Goal: Information Seeking & Learning: Learn about a topic

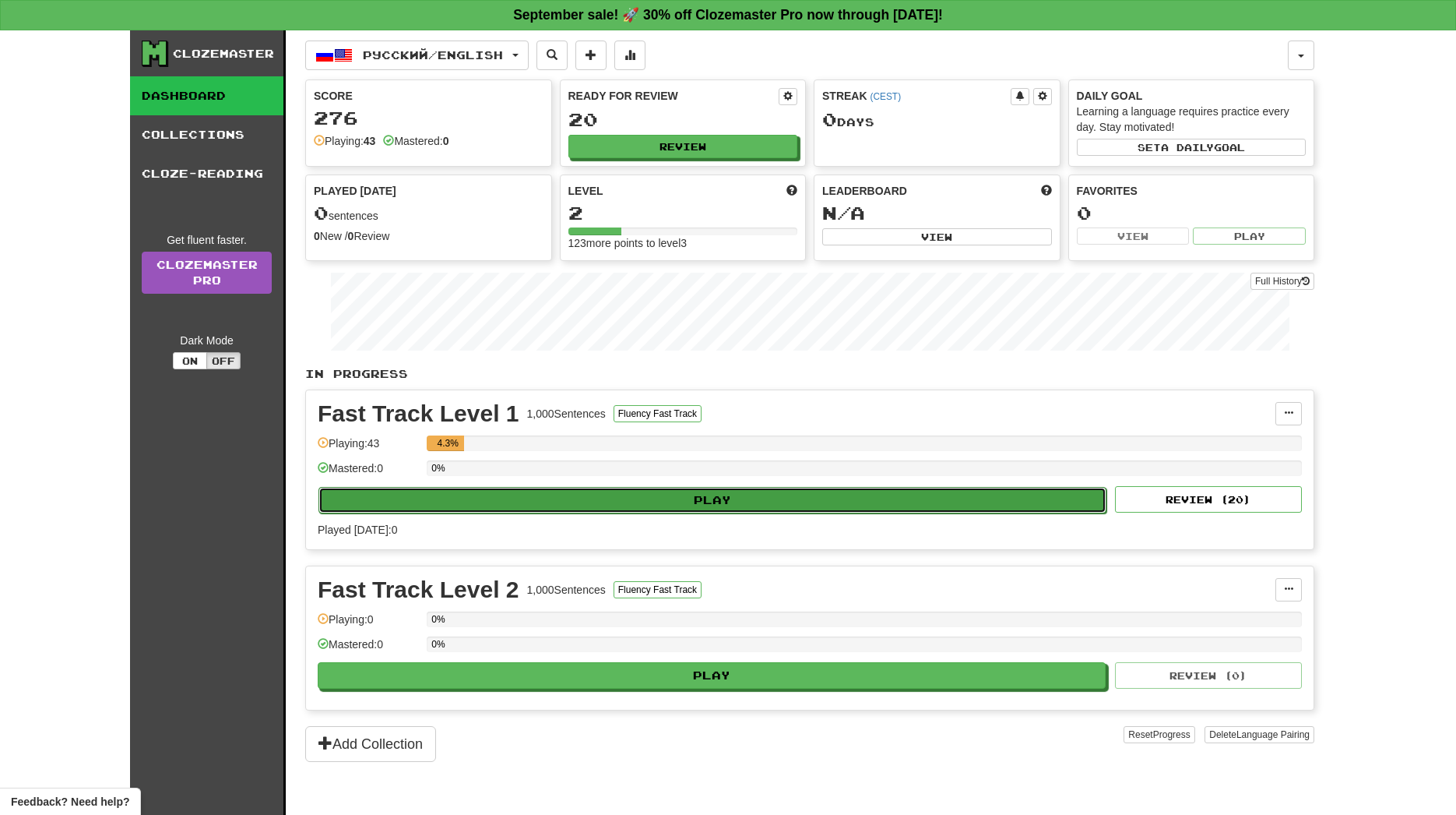
click at [587, 496] on button "Play" at bounding box center [712, 501] width 788 height 27
select select "**"
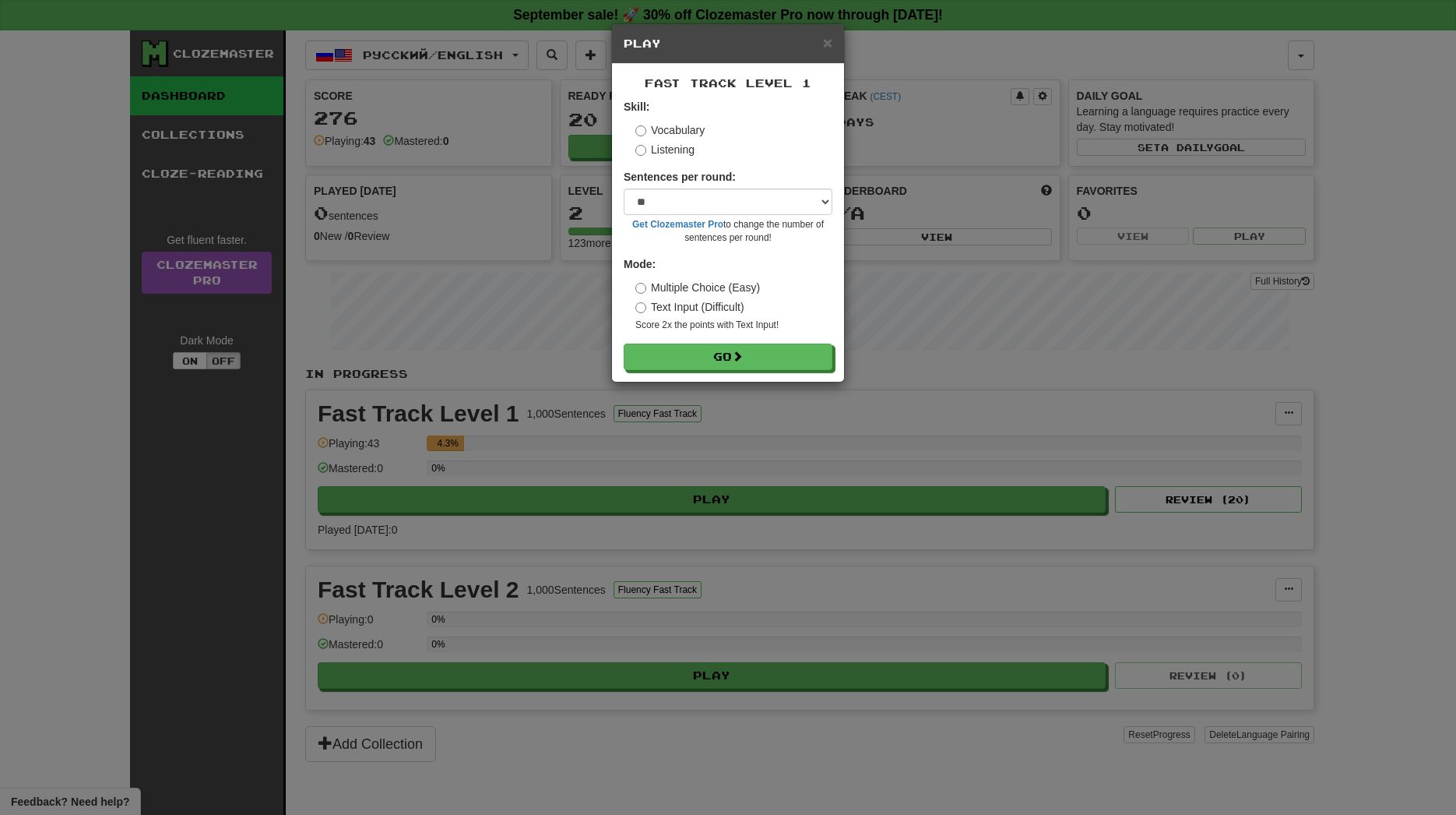
click at [782, 335] on form "Skill: Vocabulary Listening Sentences per round: * ** ** ** ** ** *** ******** …" at bounding box center [728, 234] width 208 height 271
click at [769, 368] on button "Go" at bounding box center [729, 358] width 208 height 27
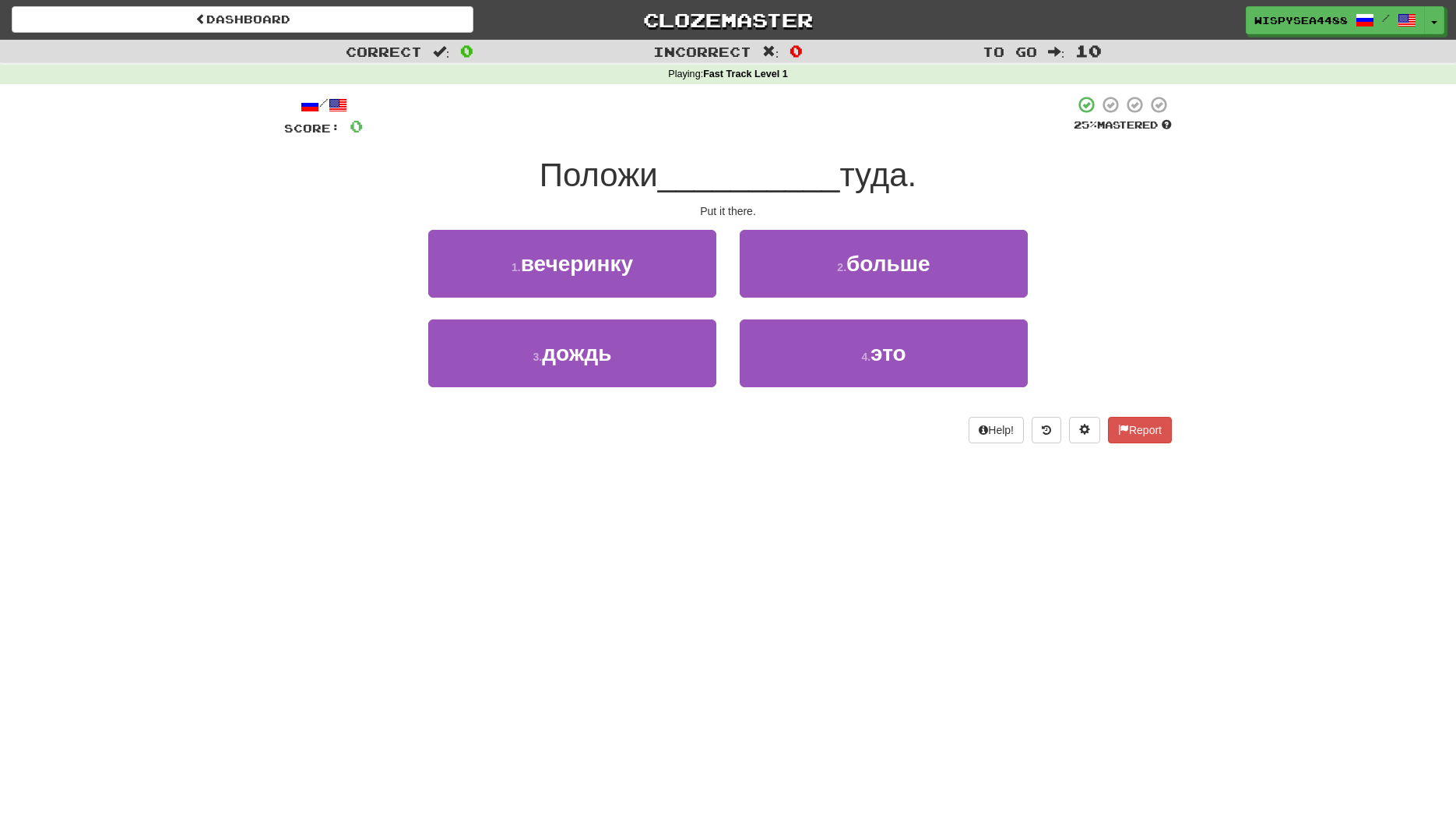
click at [773, 393] on div "4 . это" at bounding box center [883, 364] width 311 height 89
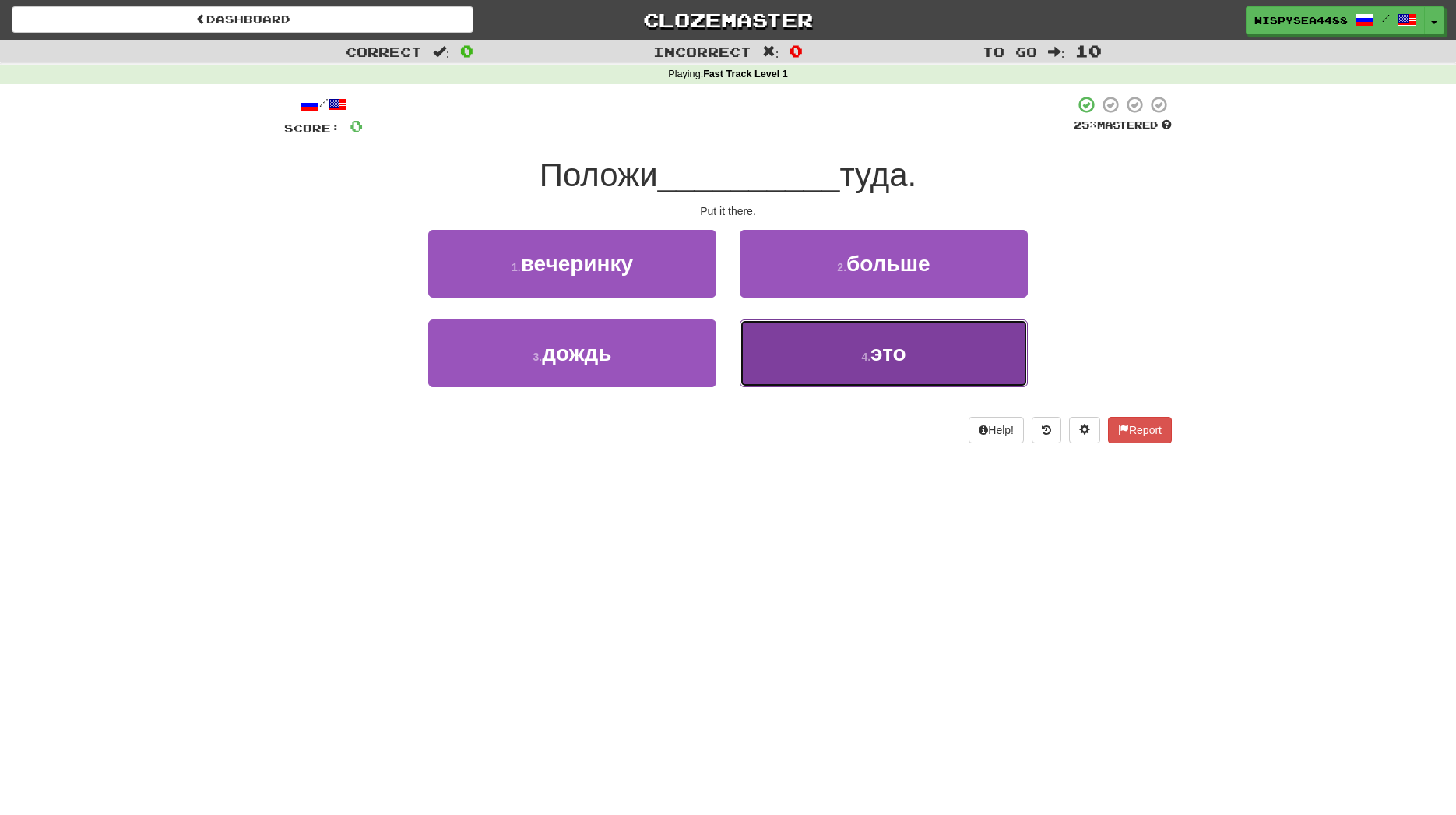
click at [778, 370] on button "4 . это" at bounding box center [883, 353] width 288 height 68
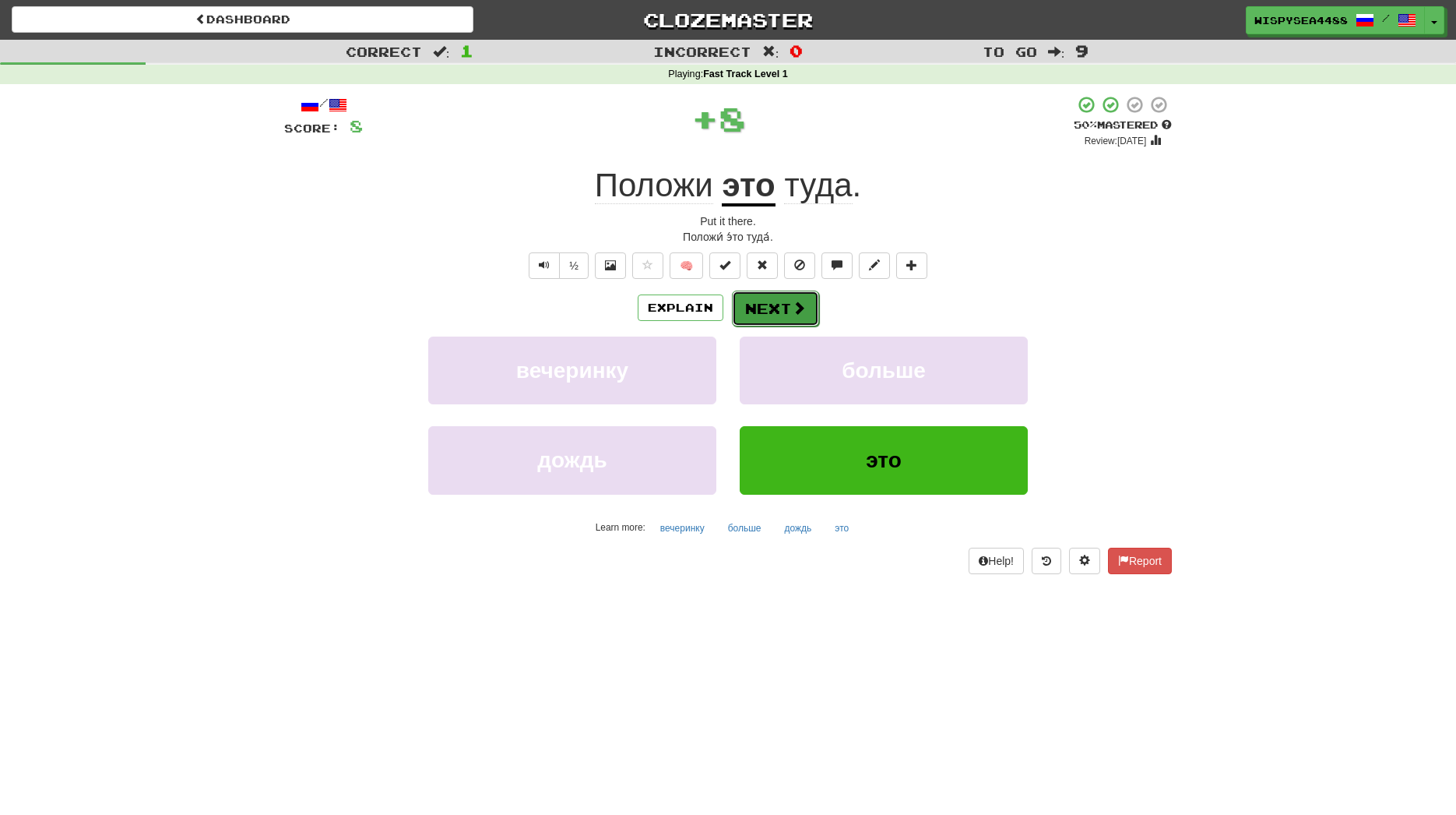
click at [778, 321] on button "Next" at bounding box center [776, 308] width 88 height 36
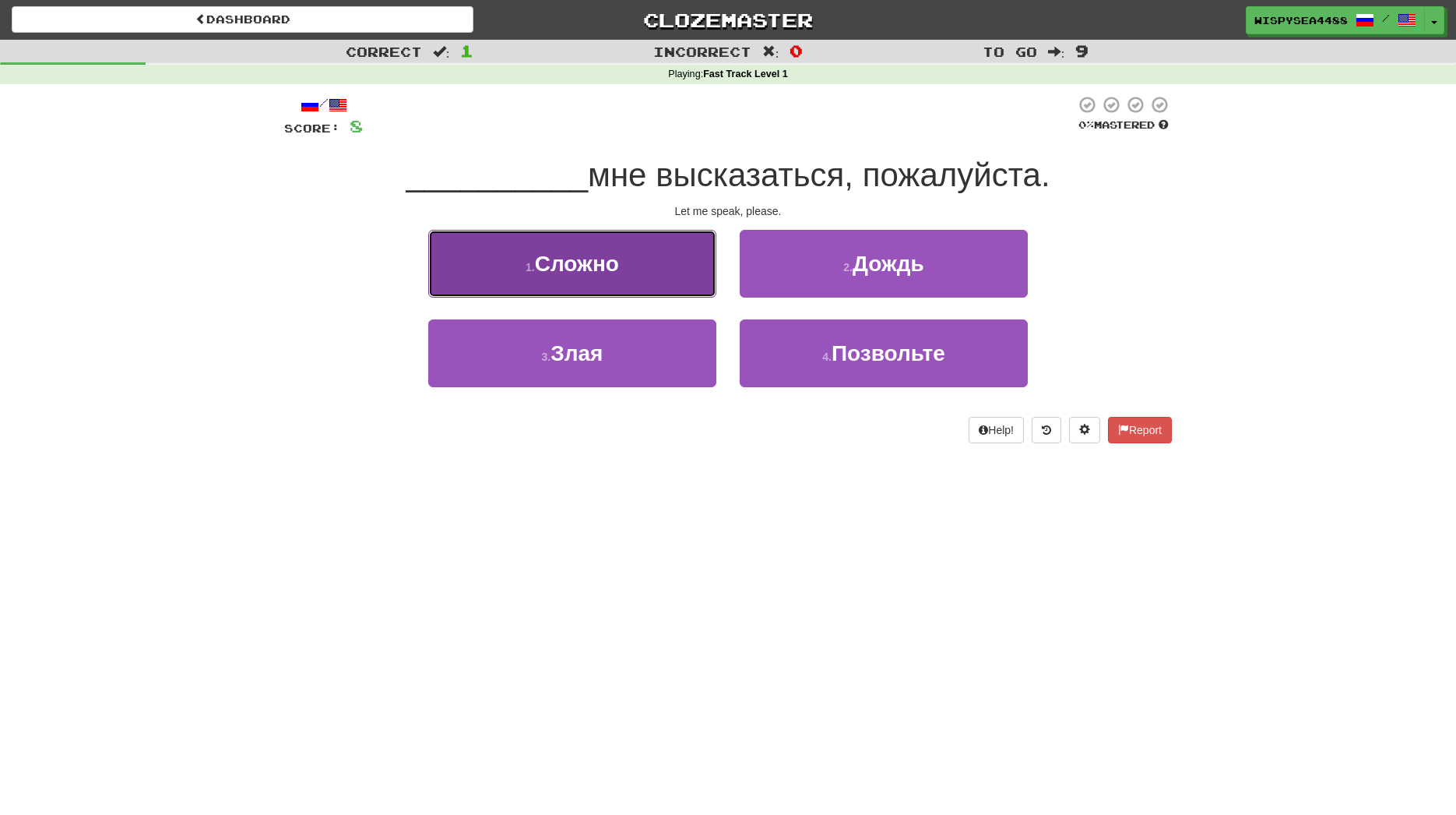
click at [679, 246] on button "1 . Сложно" at bounding box center [572, 263] width 288 height 68
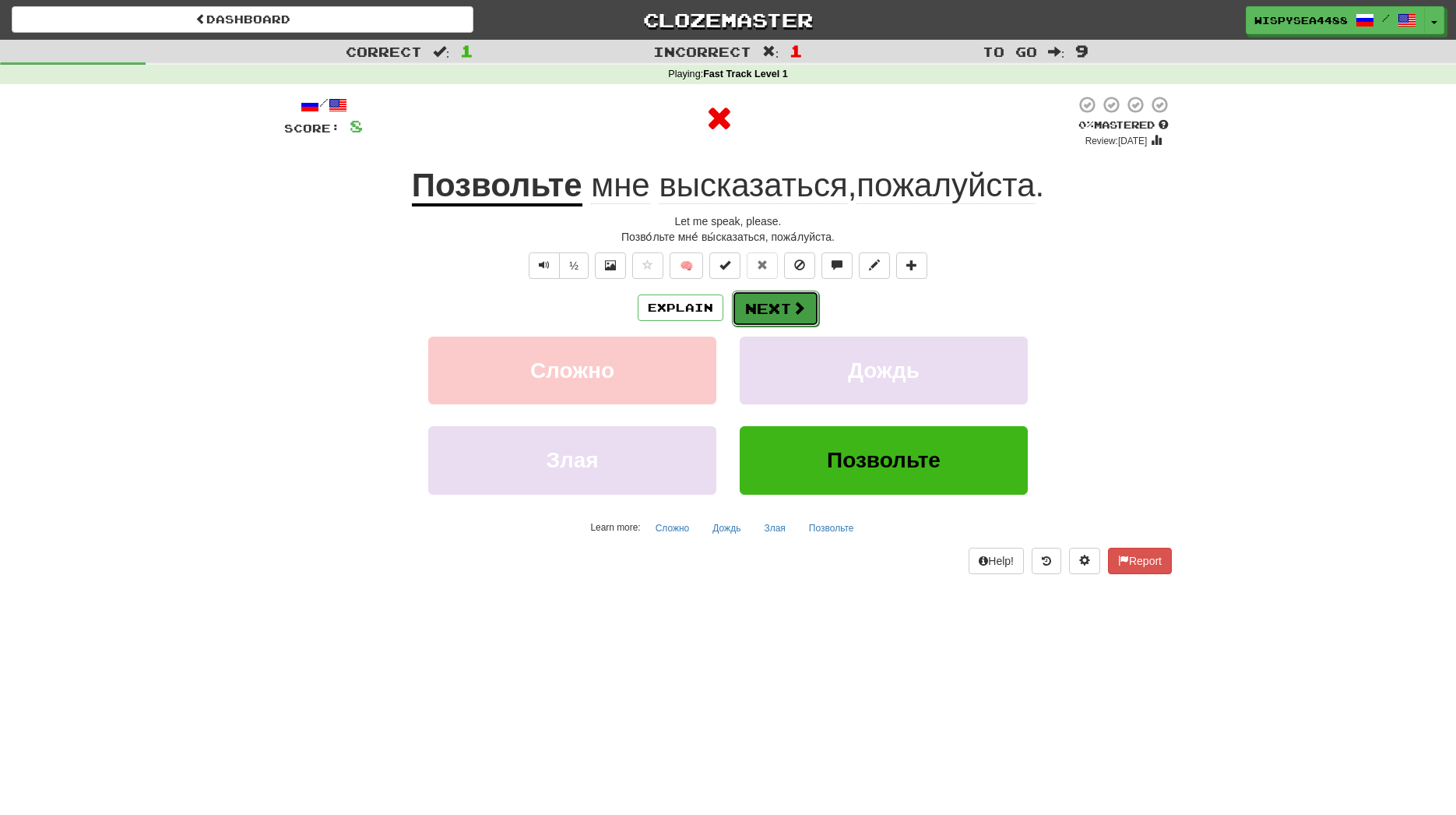
click at [760, 301] on button "Next" at bounding box center [776, 308] width 88 height 36
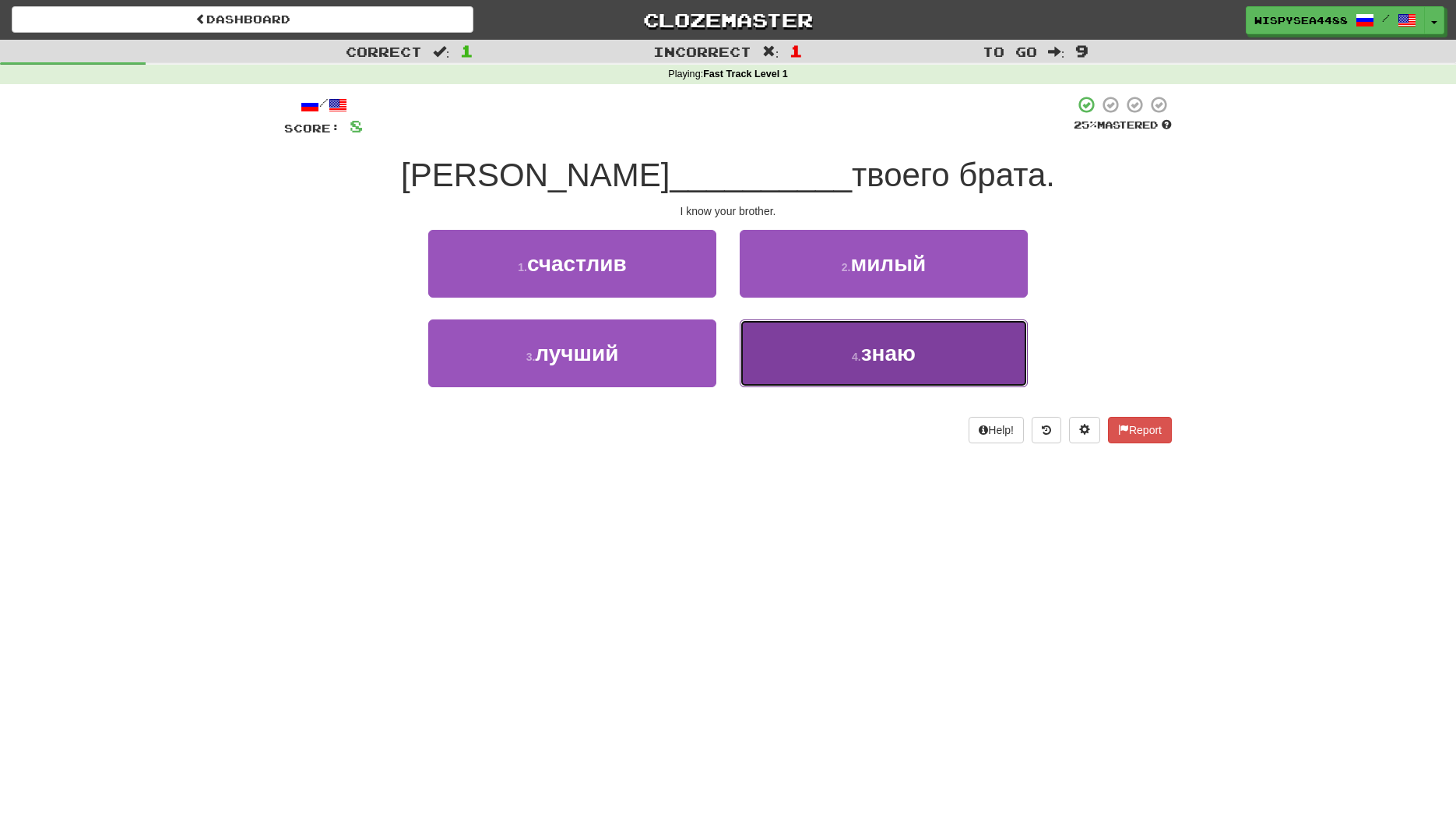
drag, startPoint x: 792, startPoint y: 324, endPoint x: 792, endPoint y: 337, distance: 13.0
click at [792, 337] on button "4 . знаю" at bounding box center [883, 353] width 288 height 68
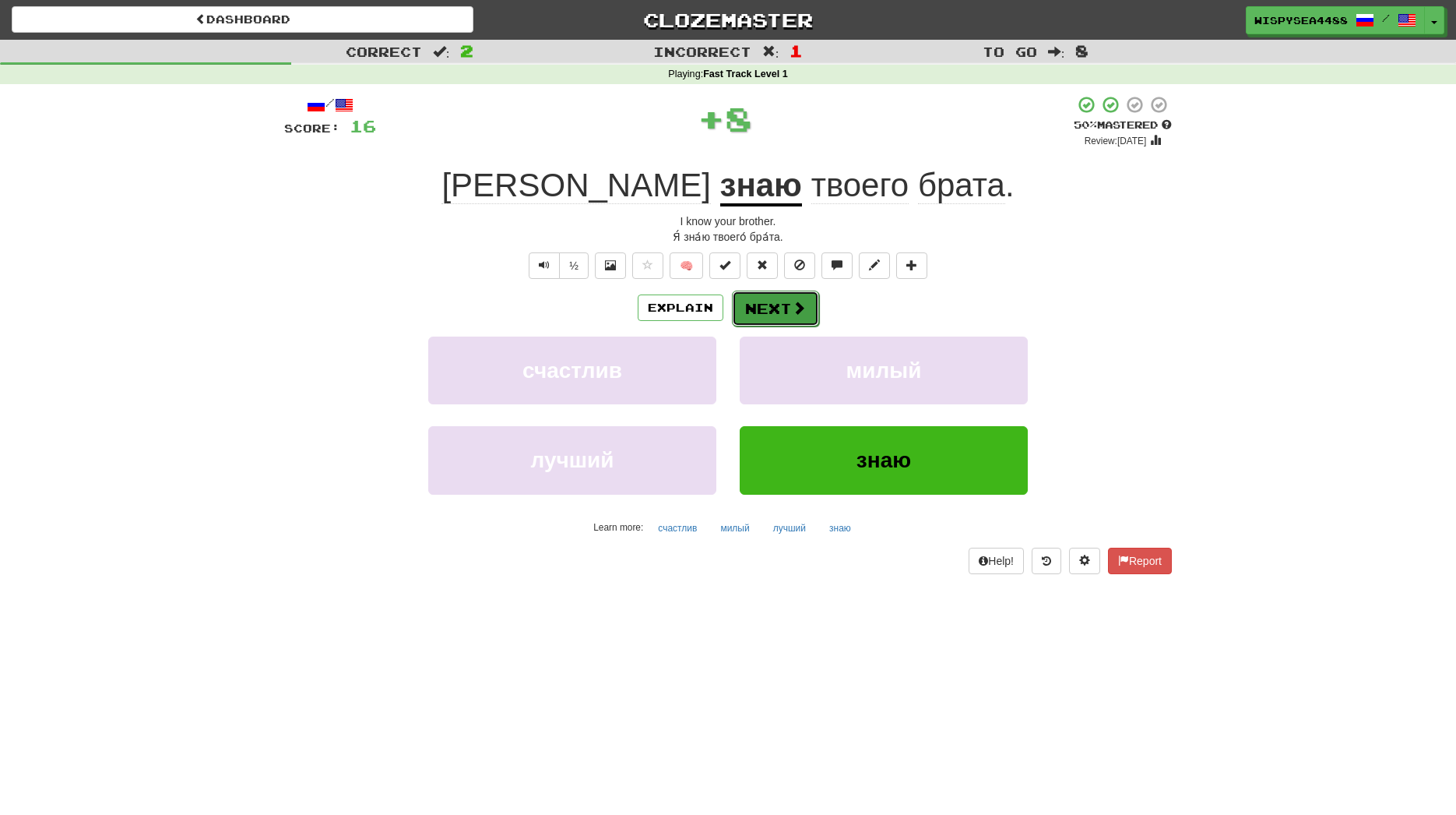
click at [778, 315] on button "Next" at bounding box center [776, 308] width 88 height 36
